Goal: Find contact information: Find contact information

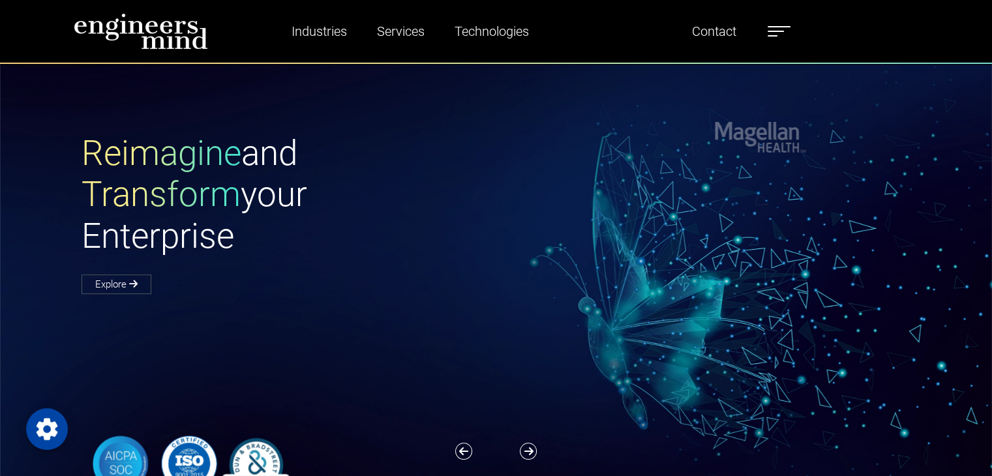
click at [776, 37] on label at bounding box center [779, 31] width 23 height 17
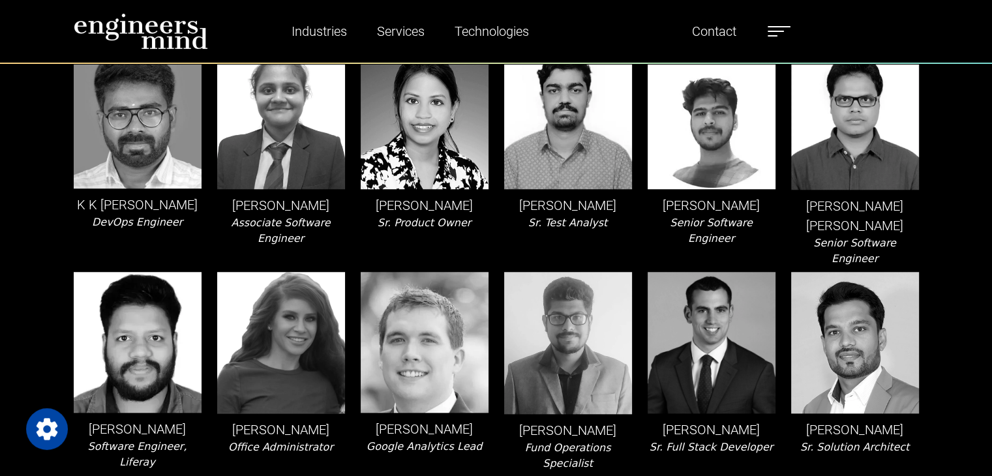
scroll to position [1174, 0]
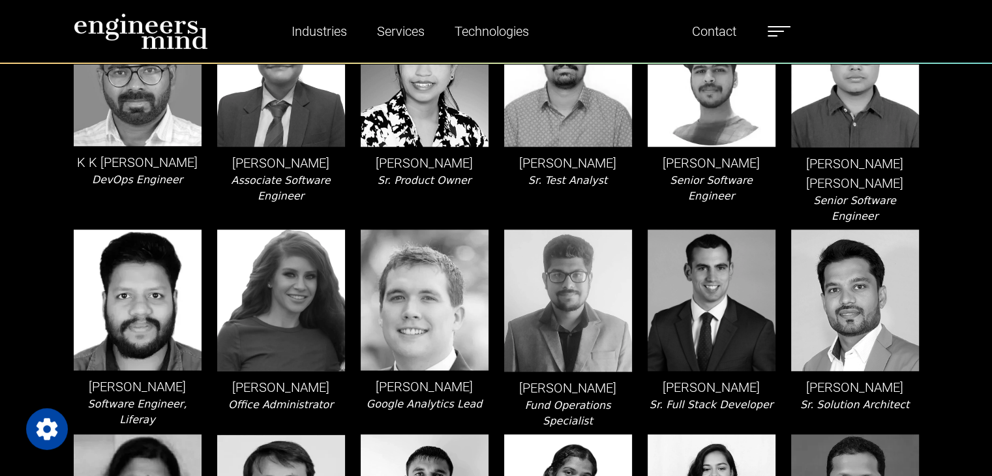
drag, startPoint x: 774, startPoint y: 337, endPoint x: 652, endPoint y: 333, distance: 122.7
click at [652, 378] on p "Michael Fuhrmeister" at bounding box center [712, 388] width 128 height 20
copy p "Michael Fuhrmeister"
